Goal: Task Accomplishment & Management: Manage account settings

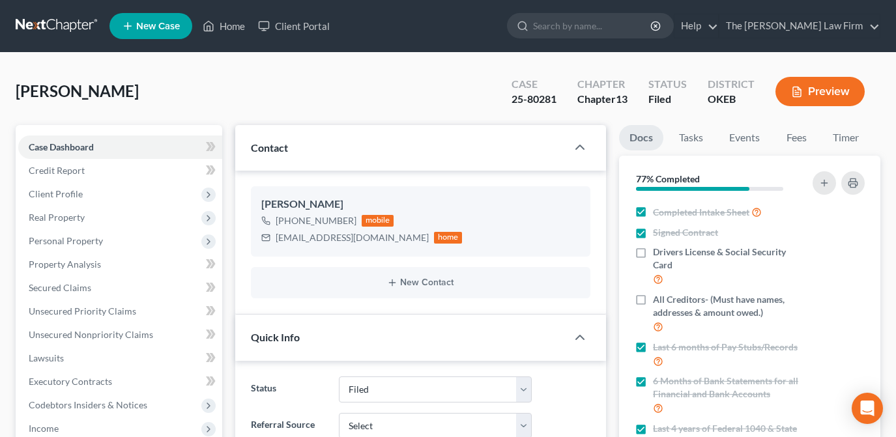
select select "2"
click at [220, 29] on link "Home" at bounding box center [223, 25] width 55 height 23
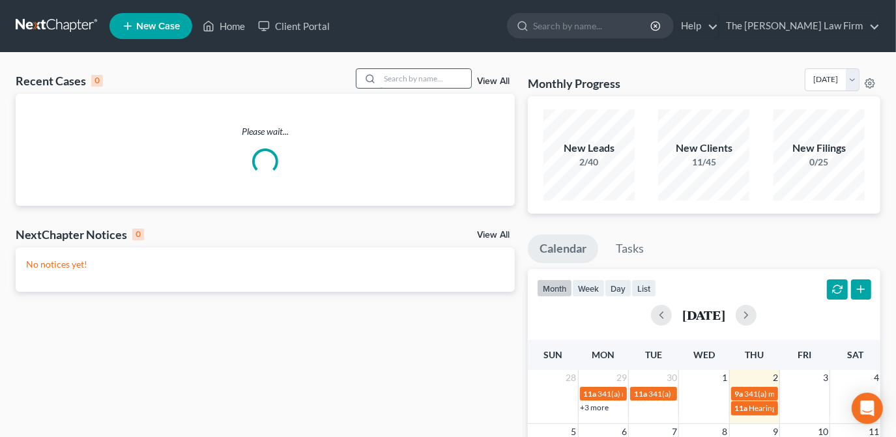
click at [448, 78] on input "search" at bounding box center [425, 78] width 91 height 19
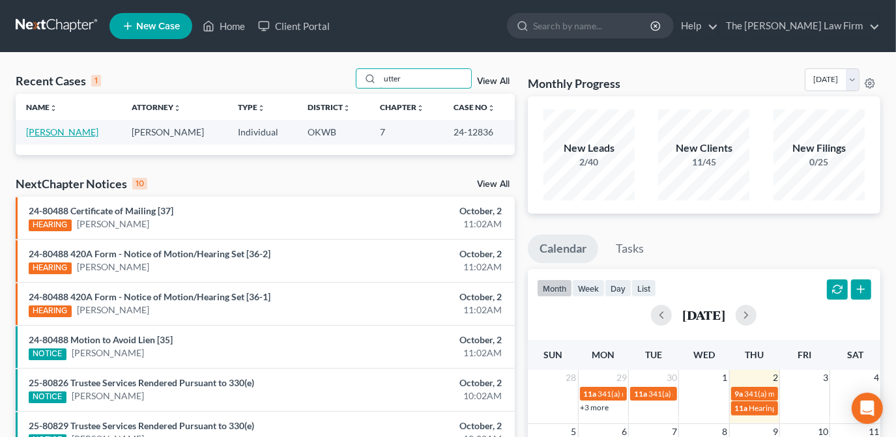
type input "utter"
click at [72, 129] on link "[PERSON_NAME]" at bounding box center [62, 131] width 72 height 11
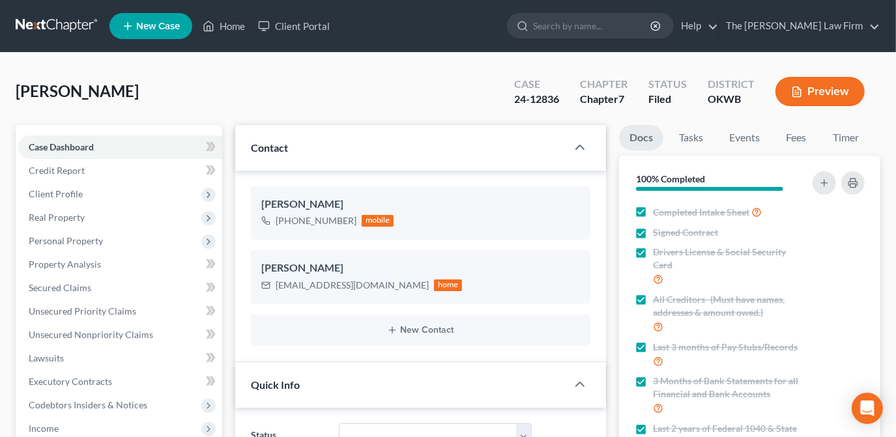
scroll to position [425, 0]
drag, startPoint x: 306, startPoint y: 283, endPoint x: 276, endPoint y: 285, distance: 30.1
click at [276, 285] on div "[EMAIL_ADDRESS][DOMAIN_NAME] home" at bounding box center [361, 285] width 201 height 17
drag, startPoint x: 276, startPoint y: 285, endPoint x: 321, endPoint y: 294, distance: 45.9
click at [307, 300] on div "[PERSON_NAME] [EMAIL_ADDRESS][DOMAIN_NAME] home" at bounding box center [420, 276] width 339 height 53
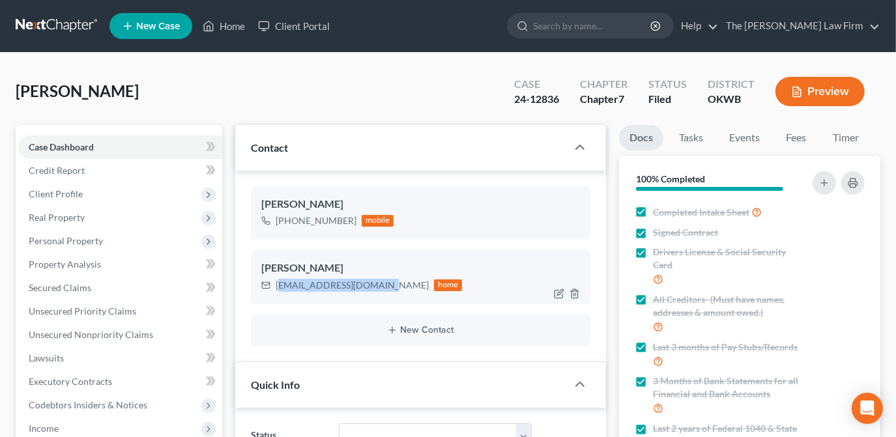
click at [373, 285] on div "[EMAIL_ADDRESS][DOMAIN_NAME]" at bounding box center [352, 285] width 153 height 13
drag, startPoint x: 375, startPoint y: 287, endPoint x: 274, endPoint y: 285, distance: 101.0
click at [274, 285] on div "[EMAIL_ADDRESS][DOMAIN_NAME] home" at bounding box center [361, 285] width 201 height 17
copy div "[EMAIL_ADDRESS][DOMAIN_NAME]"
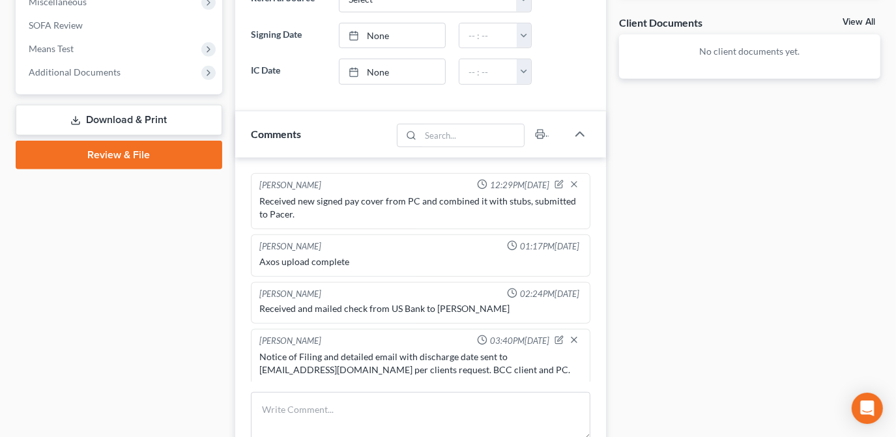
scroll to position [414, 0]
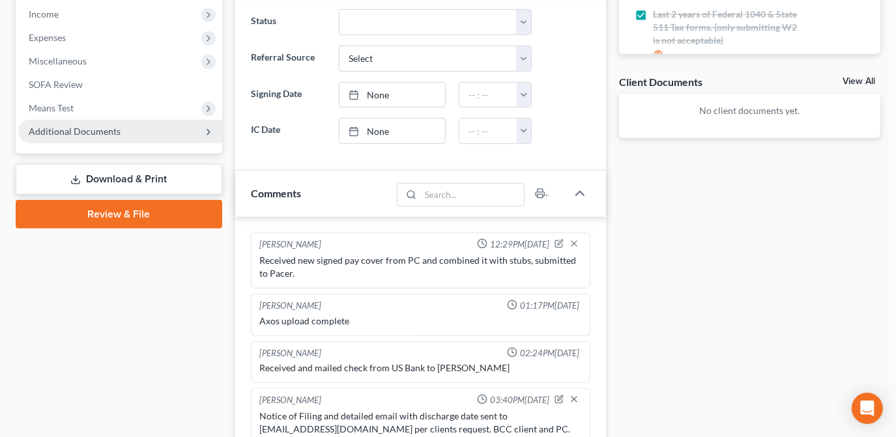
click at [122, 128] on span "Additional Documents" at bounding box center [120, 131] width 204 height 23
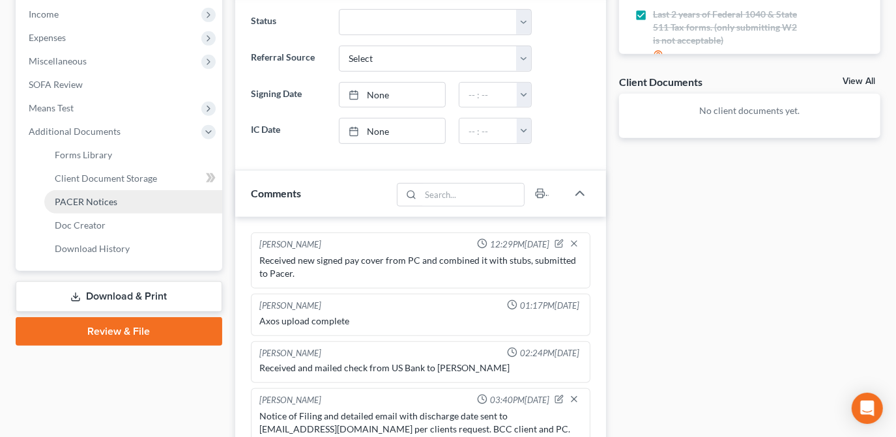
click at [132, 203] on link "PACER Notices" at bounding box center [133, 201] width 178 height 23
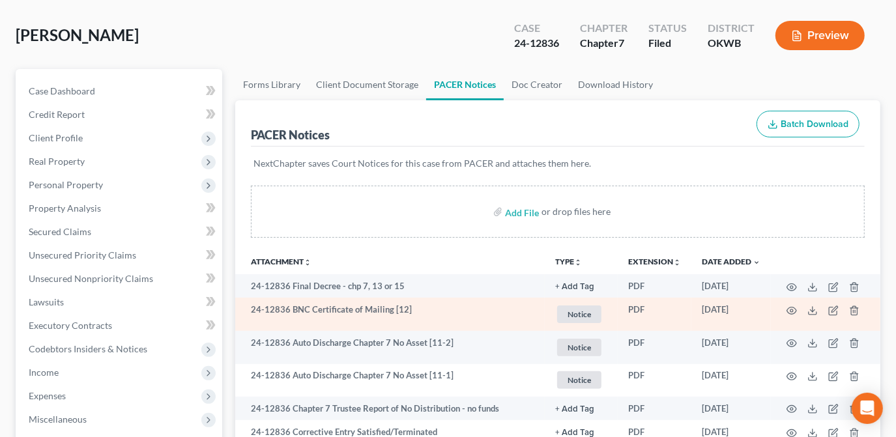
scroll to position [59, 0]
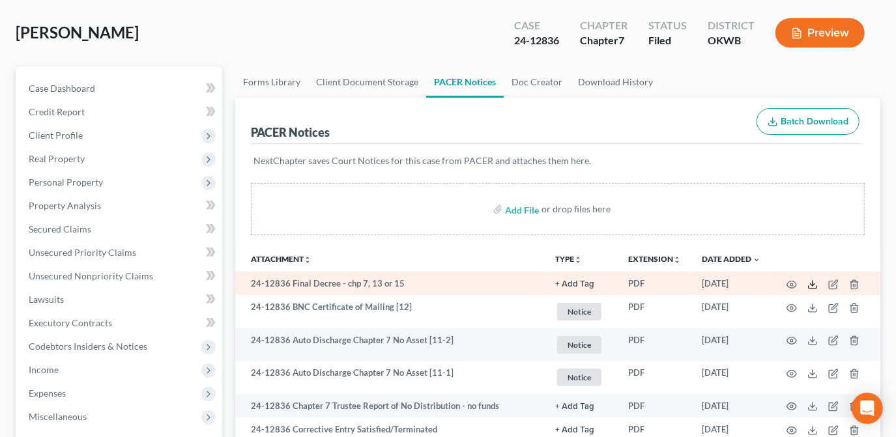
click at [813, 285] on icon at bounding box center [812, 284] width 10 height 10
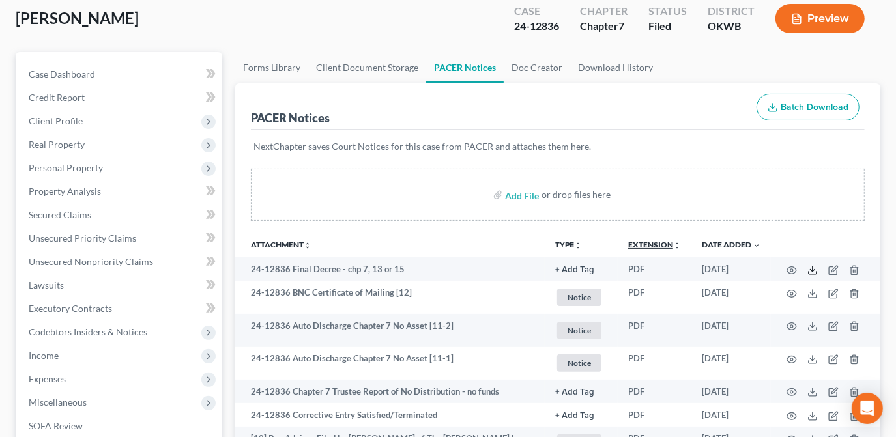
scroll to position [118, 0]
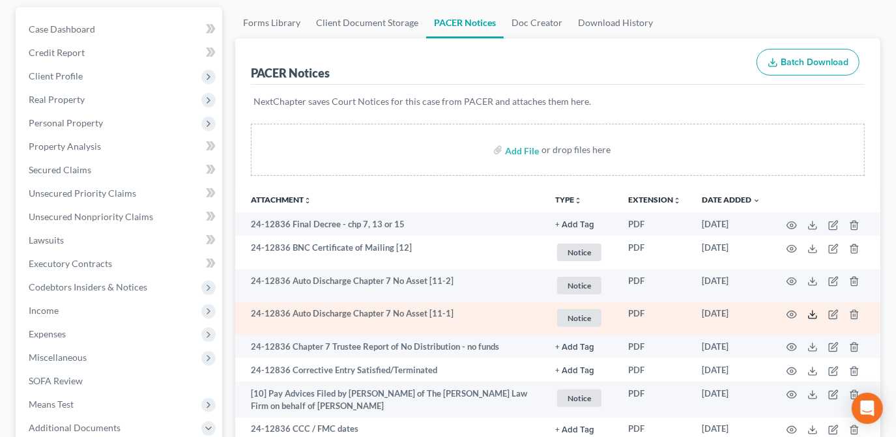
click at [811, 315] on icon at bounding box center [812, 314] width 10 height 10
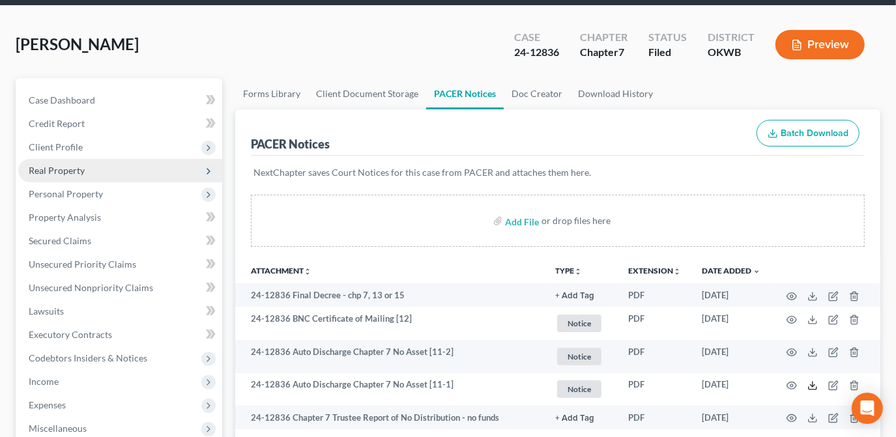
scroll to position [0, 0]
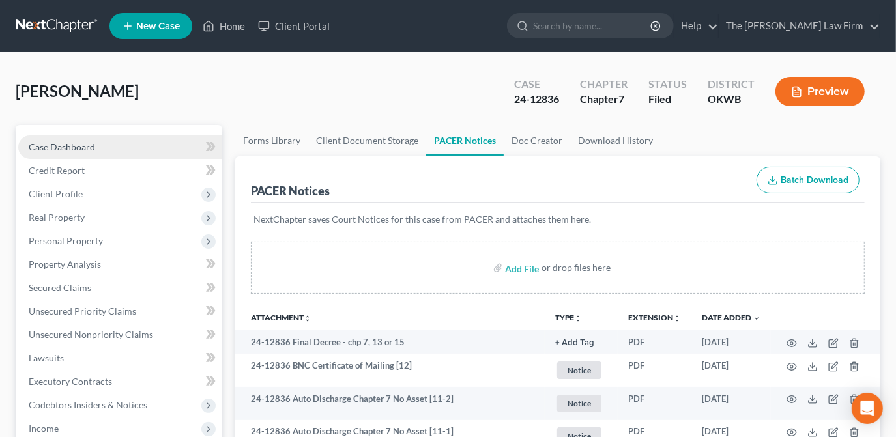
drag, startPoint x: 142, startPoint y: 150, endPoint x: 168, endPoint y: 157, distance: 27.0
click at [143, 150] on link "Case Dashboard" at bounding box center [120, 146] width 204 height 23
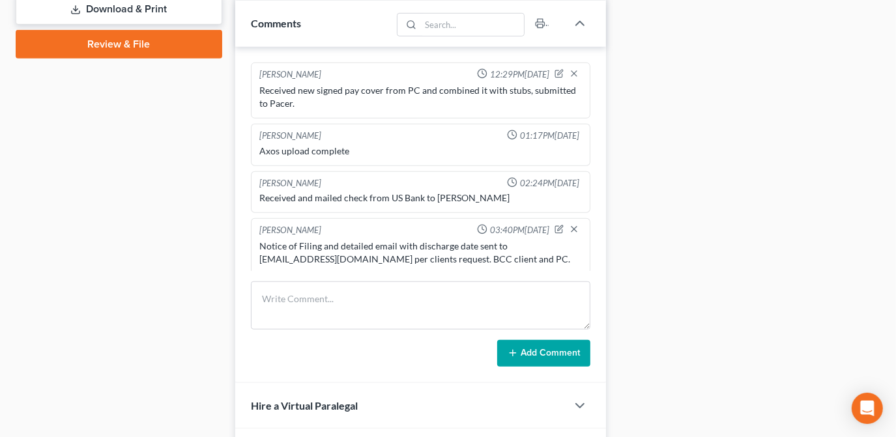
scroll to position [592, 0]
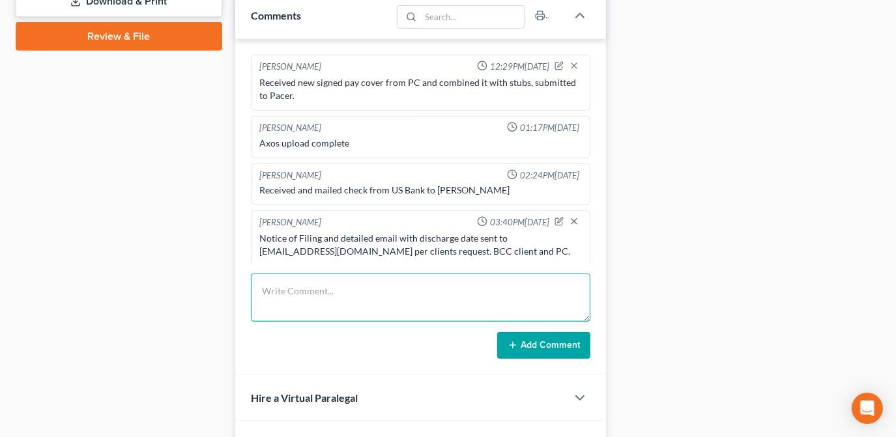
click at [343, 289] on textarea at bounding box center [420, 298] width 339 height 48
type textarea "Notice of discharge resent to [EMAIL_ADDRESS][DOMAIN_NAME] - Client and PC both…"
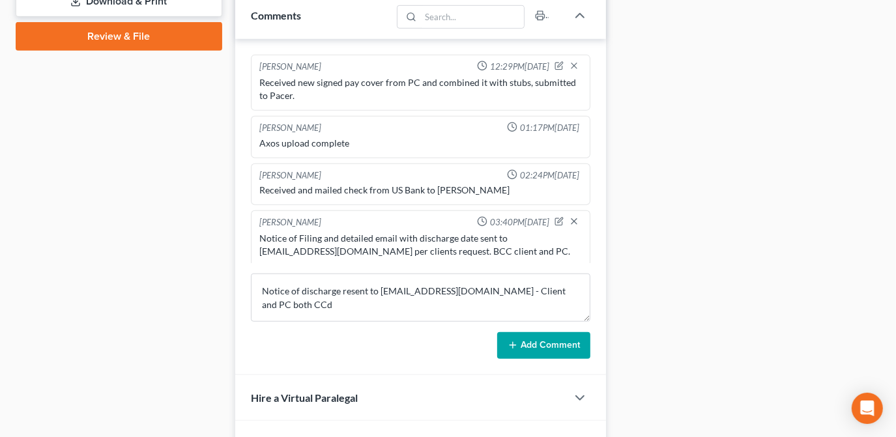
click at [559, 339] on button "Add Comment" at bounding box center [543, 345] width 93 height 27
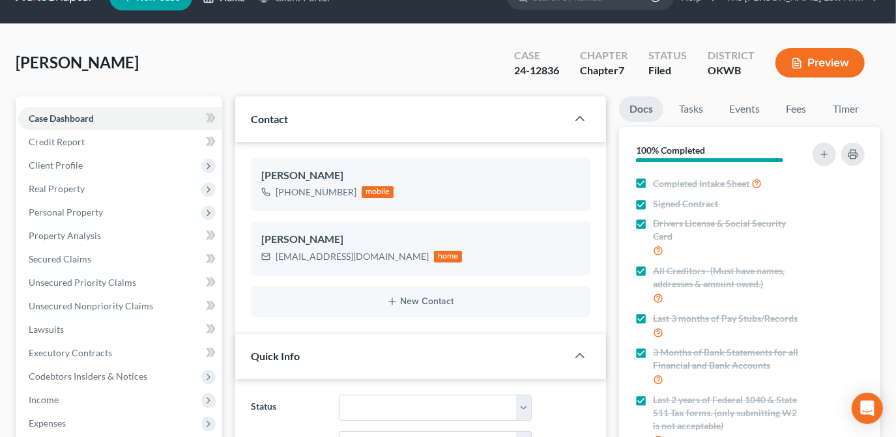
scroll to position [0, 0]
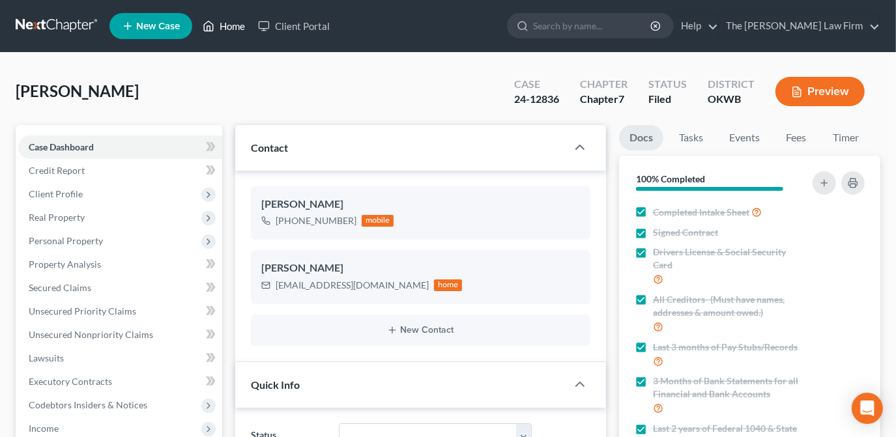
drag, startPoint x: 214, startPoint y: 22, endPoint x: 375, endPoint y: 67, distance: 167.7
click at [214, 23] on icon at bounding box center [209, 26] width 12 height 16
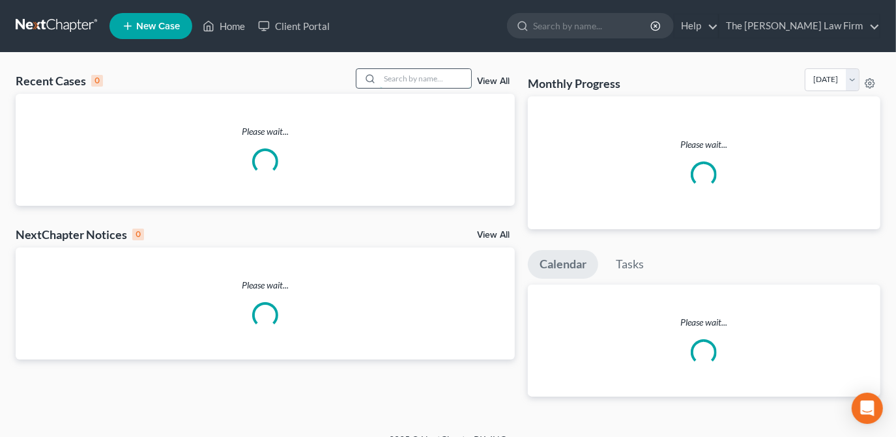
click at [423, 85] on input "search" at bounding box center [425, 78] width 91 height 19
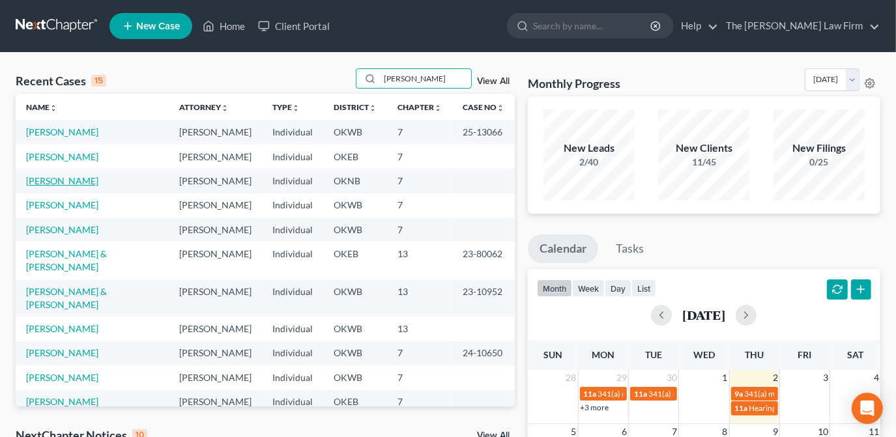
type input "[PERSON_NAME]"
click at [55, 176] on link "[PERSON_NAME]" at bounding box center [62, 180] width 72 height 11
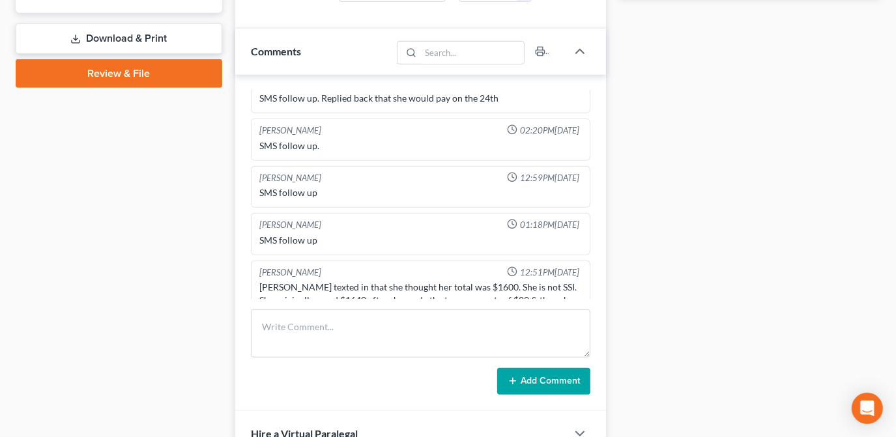
scroll to position [203, 0]
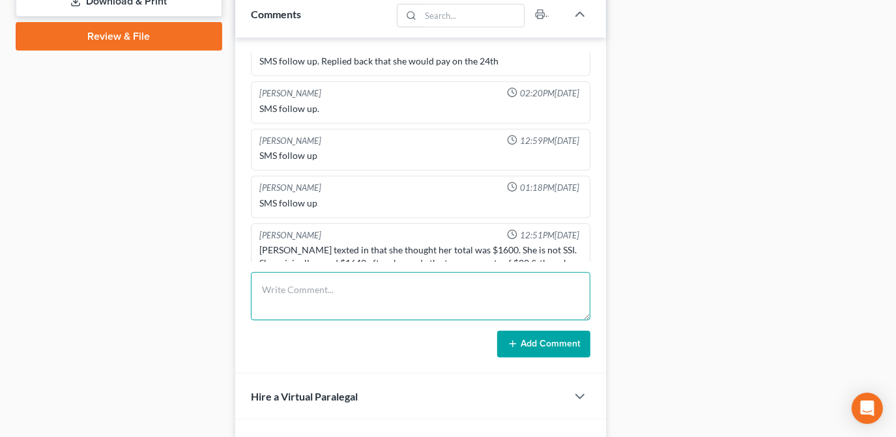
click at [466, 295] on textarea at bounding box center [420, 296] width 339 height 48
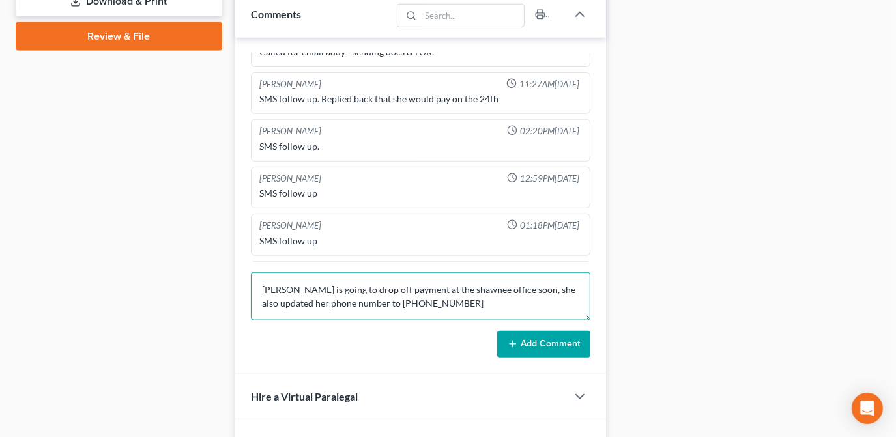
scroll to position [342, 0]
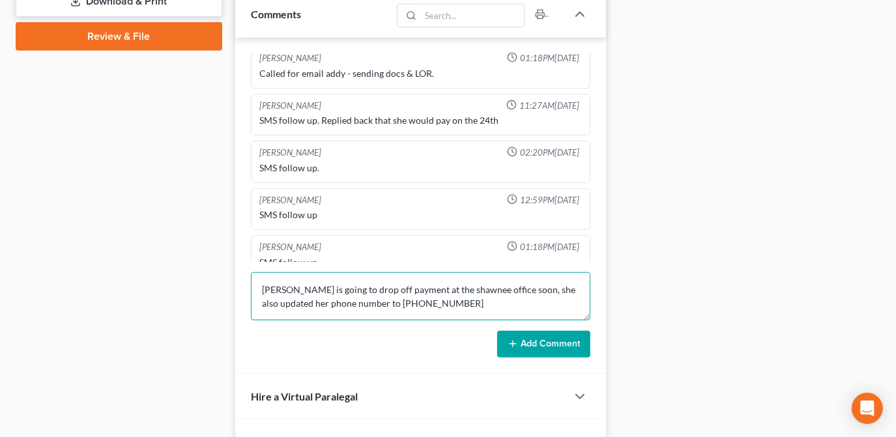
drag, startPoint x: 406, startPoint y: 299, endPoint x: 350, endPoint y: 298, distance: 55.4
click at [349, 298] on textarea "[PERSON_NAME] is going to drop off payment at the shawnee office soon, she also…" at bounding box center [420, 296] width 339 height 48
click at [404, 300] on textarea "[PERSON_NAME] is going to drop off payment at the shawnee office soon, she also…" at bounding box center [420, 296] width 339 height 48
drag, startPoint x: 403, startPoint y: 300, endPoint x: 360, endPoint y: 302, distance: 43.7
click at [352, 305] on textarea "[PERSON_NAME] is going to drop off payment at the shawnee office soon, she also…" at bounding box center [420, 296] width 339 height 48
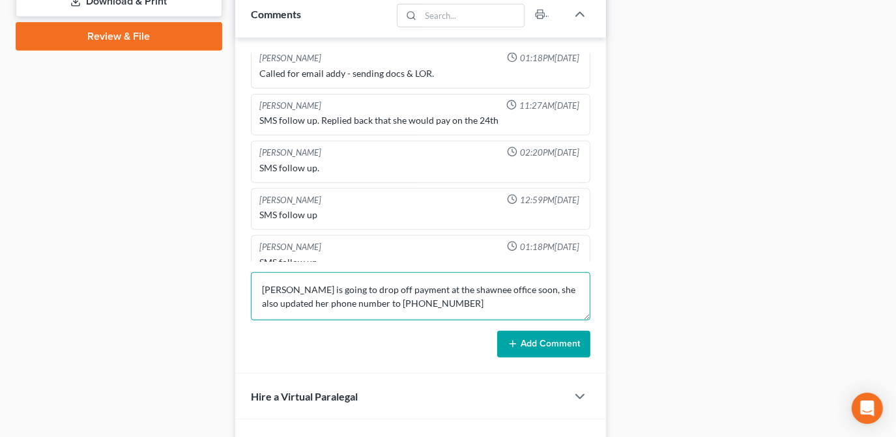
type textarea "[PERSON_NAME] is going to drop off payment at the shawnee office soon, she also…"
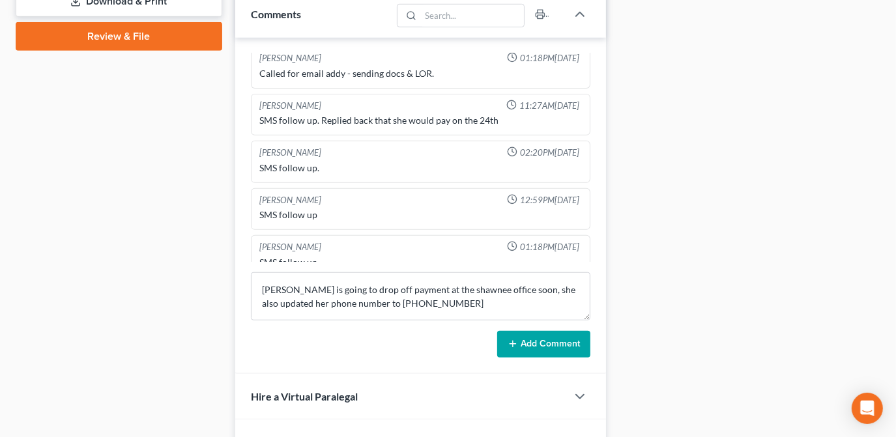
drag, startPoint x: 561, startPoint y: 340, endPoint x: 630, endPoint y: 333, distance: 69.3
click at [561, 340] on button "Add Comment" at bounding box center [543, 344] width 93 height 27
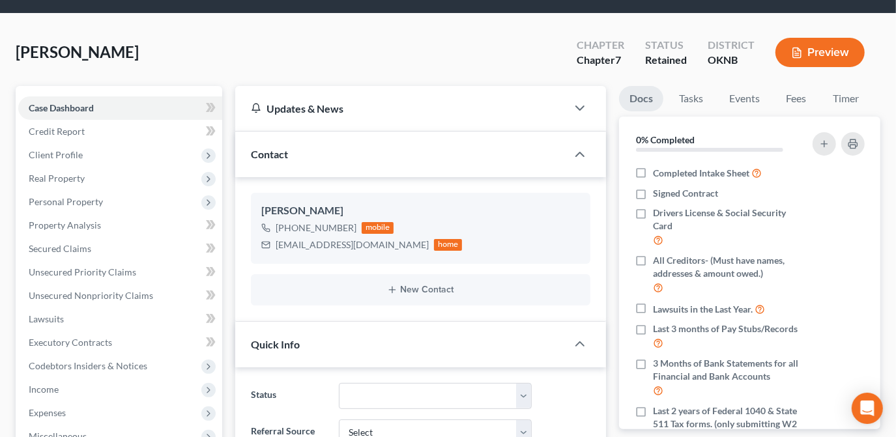
scroll to position [0, 0]
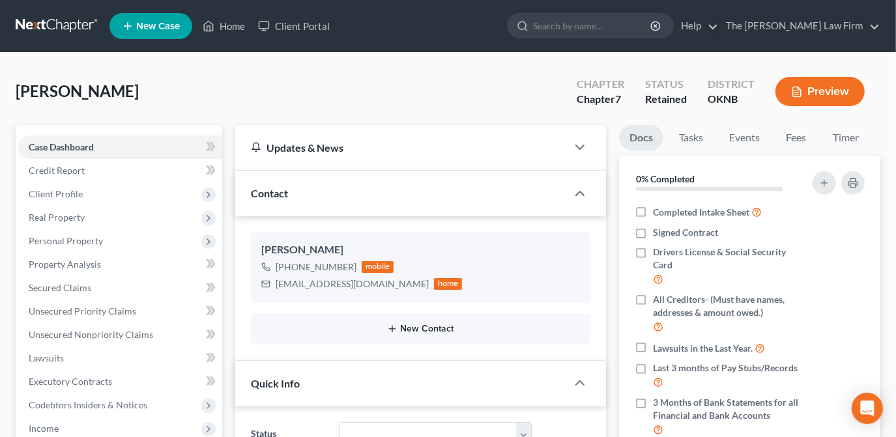
click at [422, 326] on button "New Contact" at bounding box center [420, 329] width 318 height 10
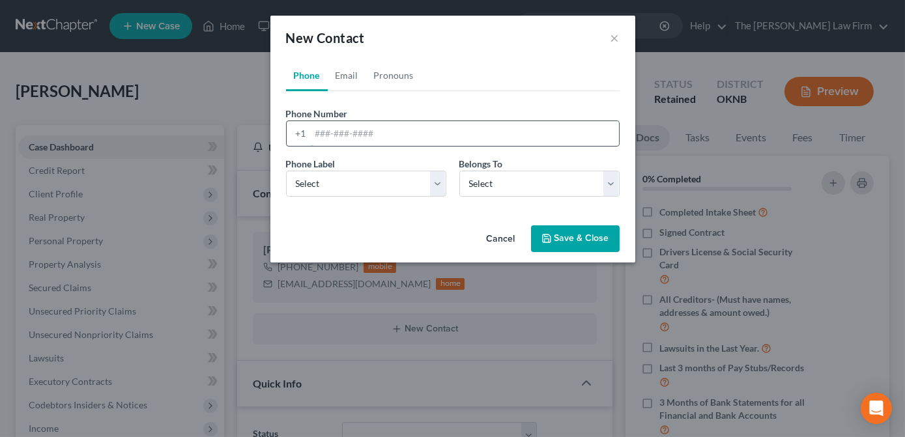
click at [384, 139] on input "tel" at bounding box center [465, 133] width 308 height 25
type input "3162075002"
click at [403, 189] on select "Select Mobile Home Work Other" at bounding box center [366, 184] width 160 height 26
select select "0"
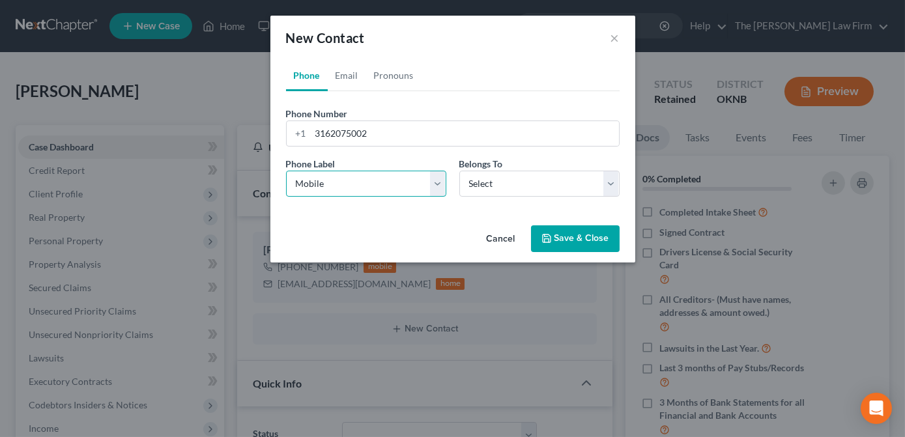
click at [286, 171] on select "Select Mobile Home Work Other" at bounding box center [366, 184] width 160 height 26
click at [488, 193] on select "Select Client Other" at bounding box center [539, 184] width 160 height 26
select select "0"
click at [459, 171] on select "Select Client Other" at bounding box center [539, 184] width 160 height 26
click at [559, 236] on button "Save & Close" at bounding box center [575, 238] width 89 height 27
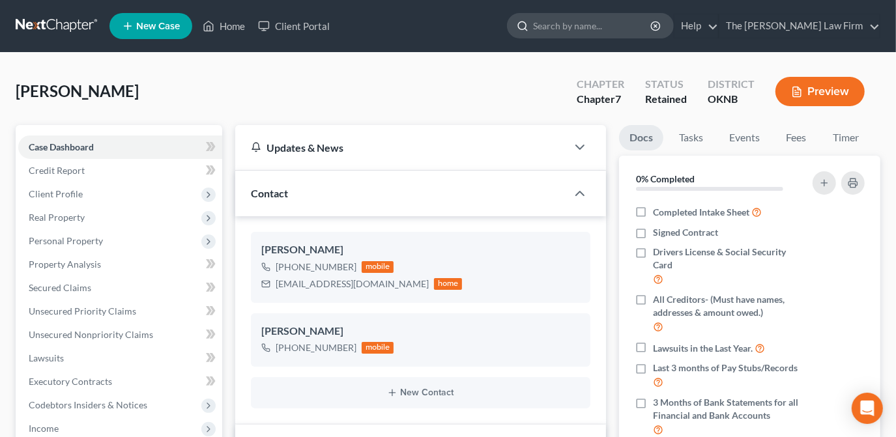
drag, startPoint x: 597, startPoint y: 19, endPoint x: 587, endPoint y: 27, distance: 12.5
click at [597, 18] on input "search" at bounding box center [592, 26] width 119 height 24
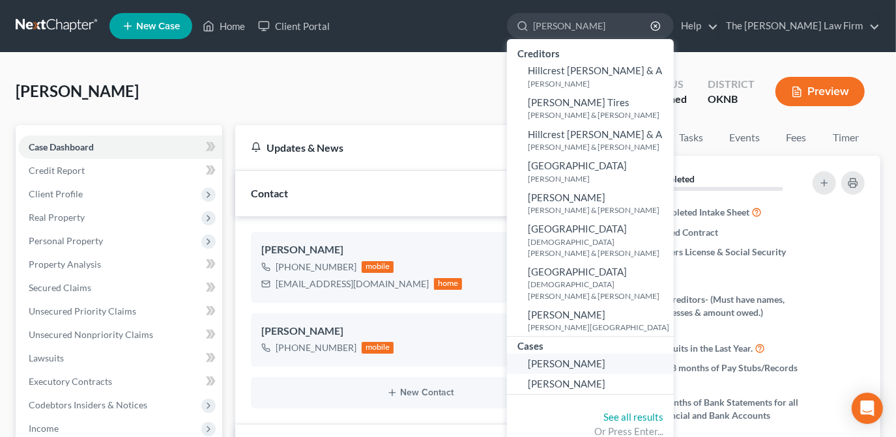
type input "[PERSON_NAME]"
click at [605, 358] on span "[PERSON_NAME]" at bounding box center [567, 364] width 78 height 12
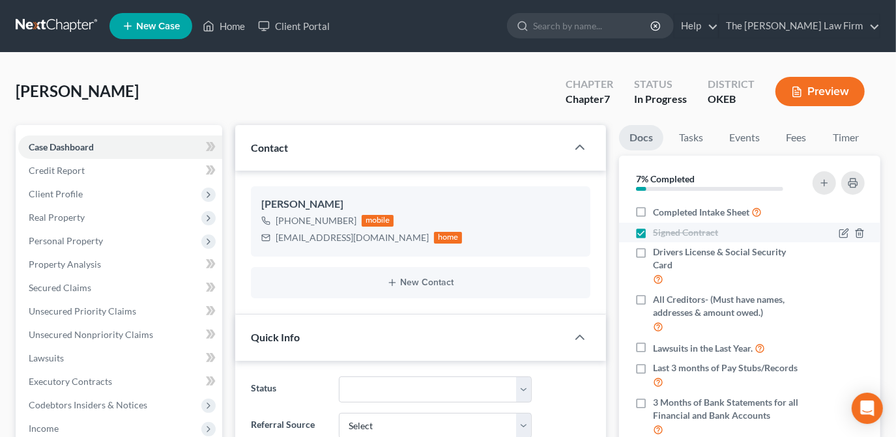
scroll to position [167, 0]
click at [791, 143] on link "Fees" at bounding box center [796, 137] width 42 height 25
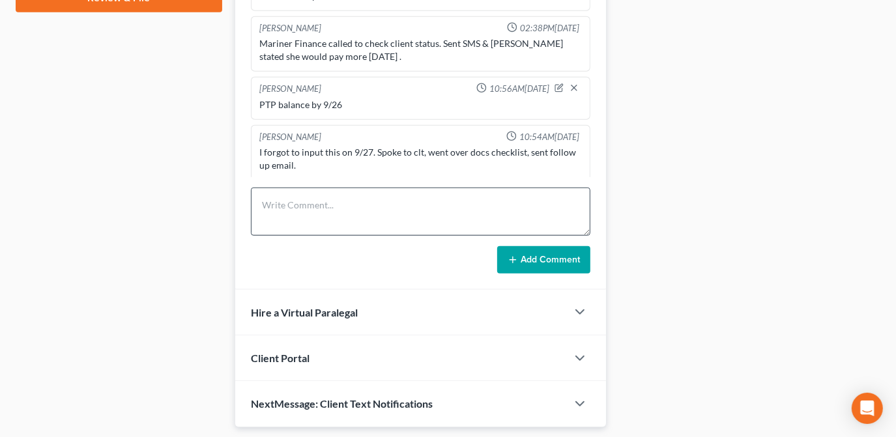
scroll to position [651, 0]
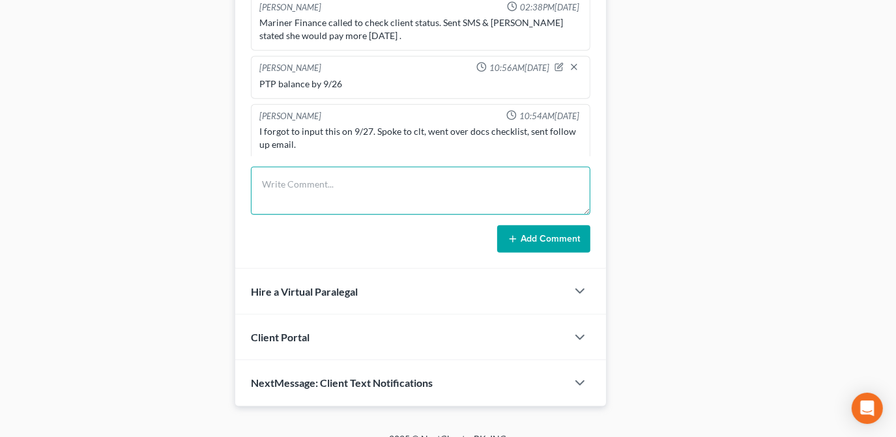
drag, startPoint x: 299, startPoint y: 178, endPoint x: 293, endPoint y: 190, distance: 13.1
click at [298, 178] on textarea at bounding box center [420, 191] width 339 height 48
type textarea "C"
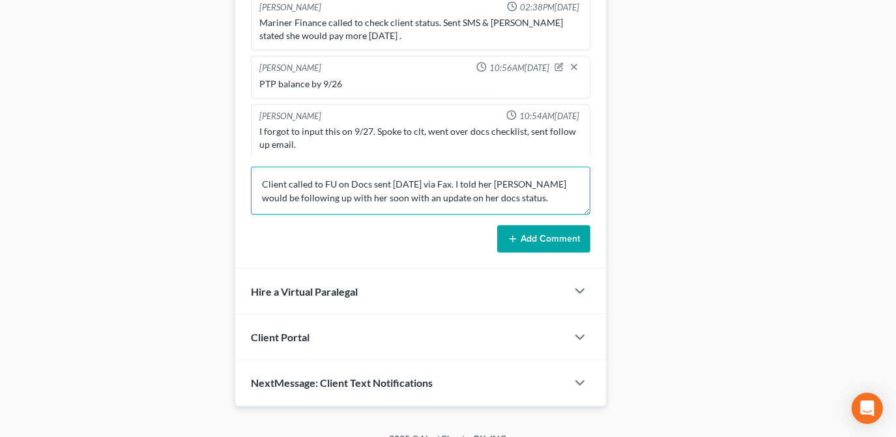
type textarea "Client called to FU on Docs sent [DATE] via Fax. I told her [PERSON_NAME] would…"
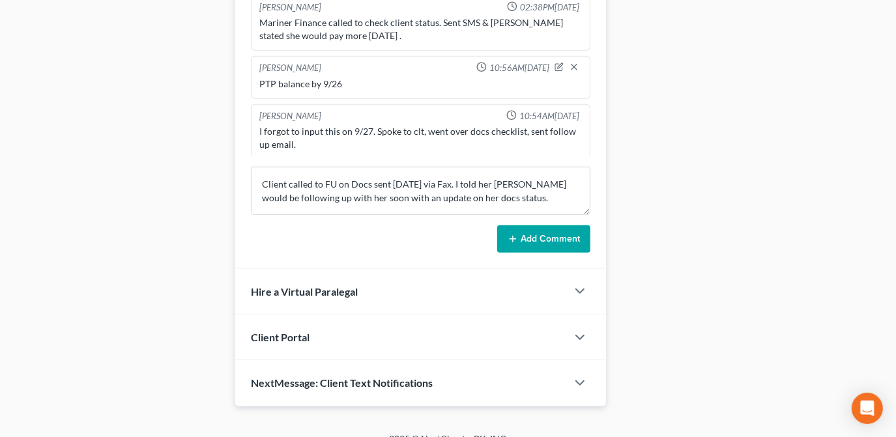
click at [562, 230] on button "Add Comment" at bounding box center [543, 238] width 93 height 27
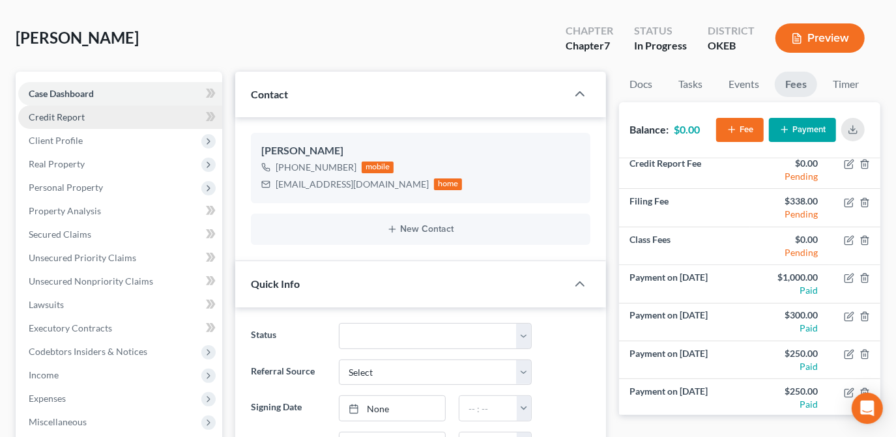
scroll to position [0, 0]
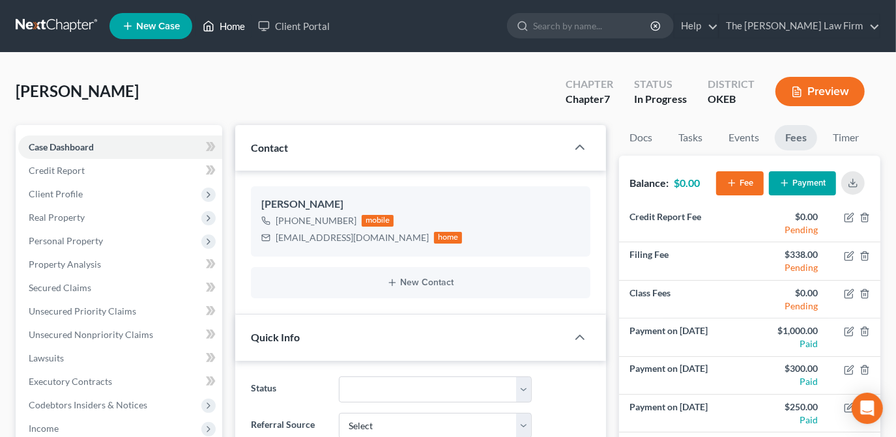
click at [223, 25] on link "Home" at bounding box center [223, 25] width 55 height 23
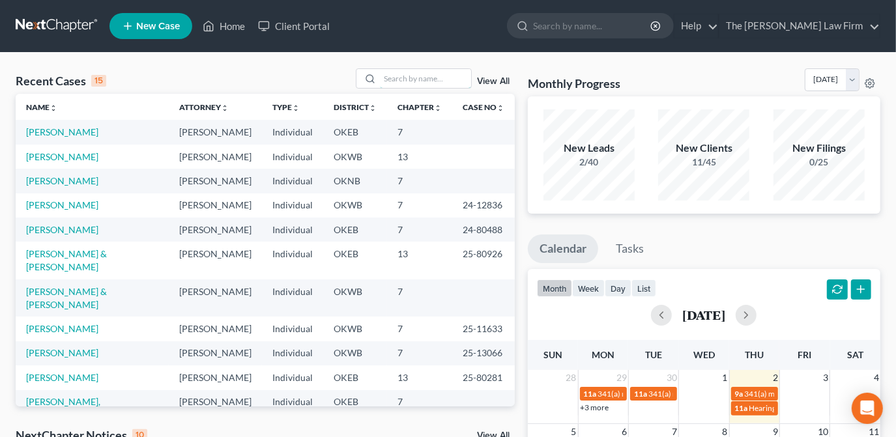
drag, startPoint x: 443, startPoint y: 74, endPoint x: 444, endPoint y: 64, distance: 9.2
click at [443, 74] on input "search" at bounding box center [425, 78] width 91 height 19
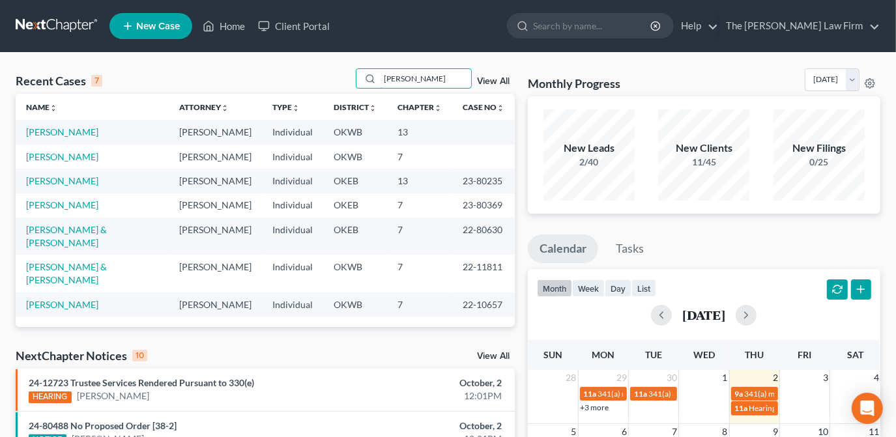
type input "[PERSON_NAME]"
